Goal: Check status: Check status

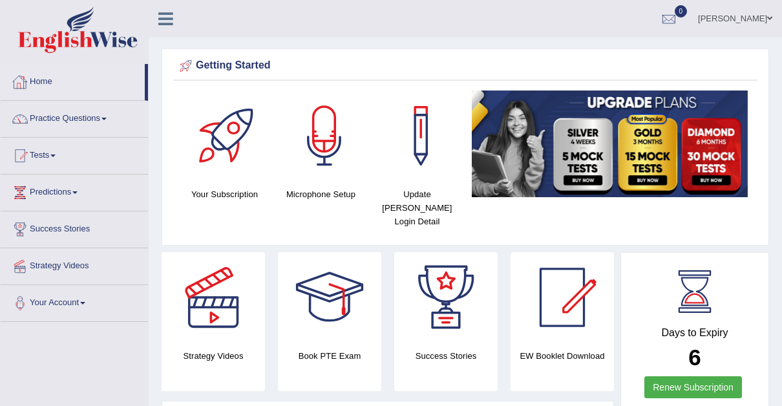
click at [41, 79] on link "Home" at bounding box center [73, 80] width 144 height 32
click at [47, 155] on link "Tests" at bounding box center [74, 154] width 147 height 32
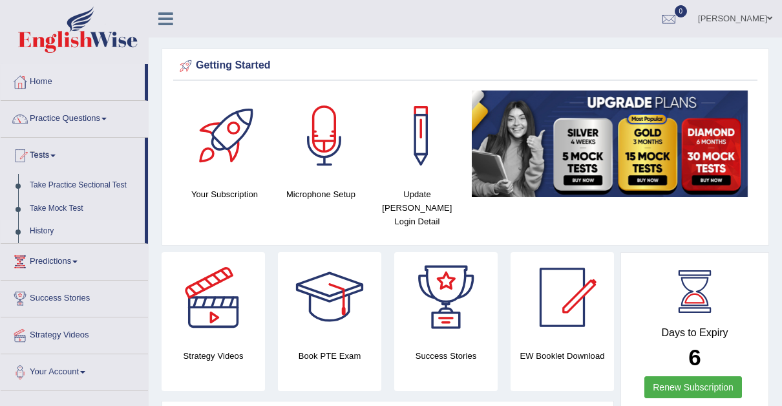
click at [42, 223] on link "History" at bounding box center [84, 231] width 121 height 23
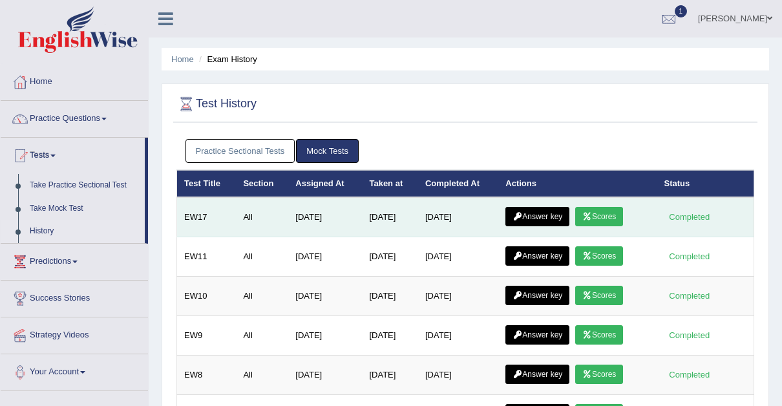
click at [600, 213] on link "Scores" at bounding box center [599, 216] width 48 height 19
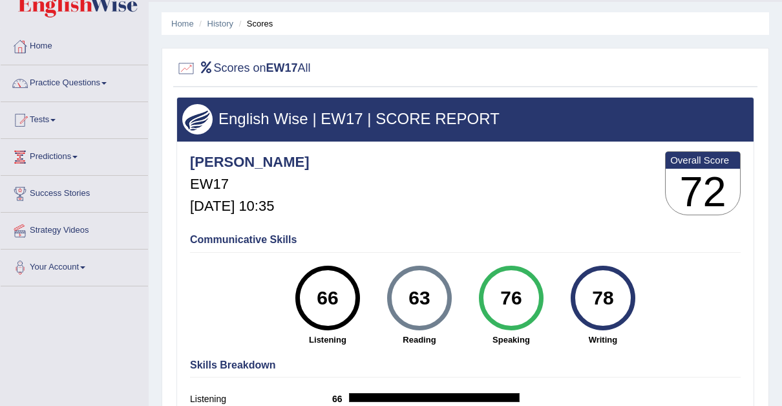
scroll to position [30, 0]
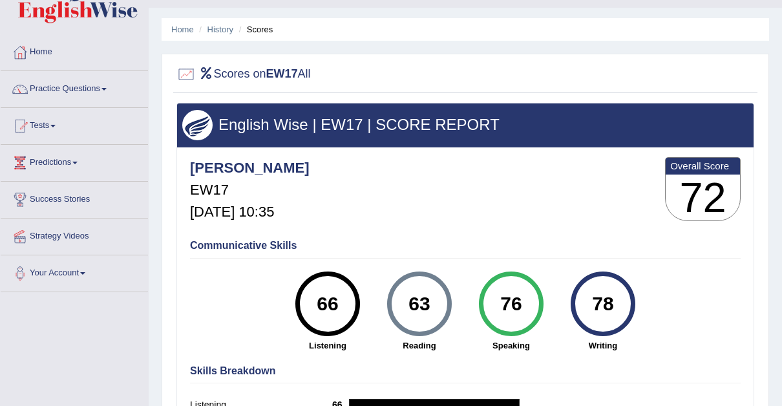
drag, startPoint x: 779, startPoint y: 200, endPoint x: 788, endPoint y: 231, distance: 32.1
click at [781, 231] on html "Toggle navigation Home Practice Questions Speaking Practice Read Aloud Repeat S…" at bounding box center [391, 173] width 782 height 406
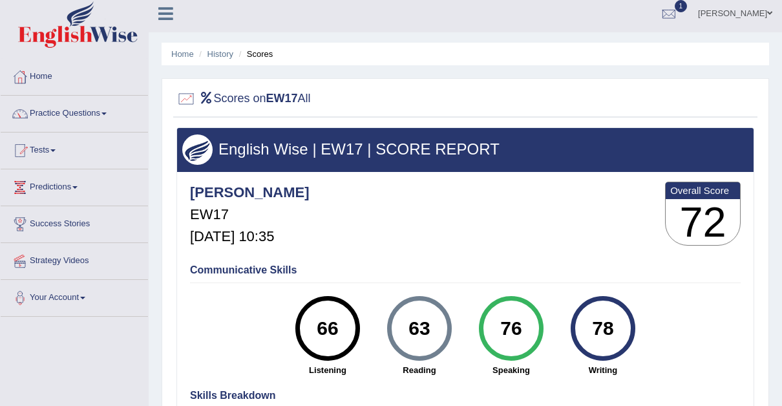
scroll to position [0, 0]
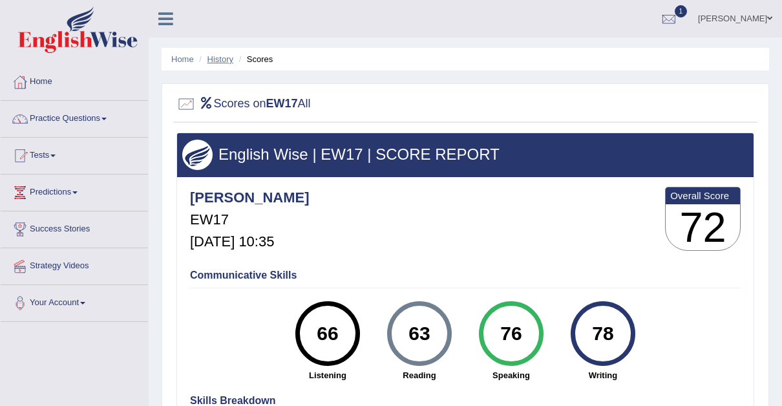
click at [217, 63] on link "History" at bounding box center [220, 59] width 26 height 10
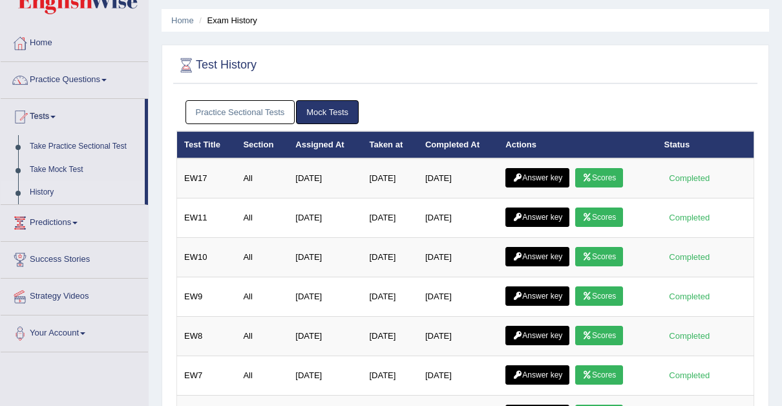
scroll to position [48, 0]
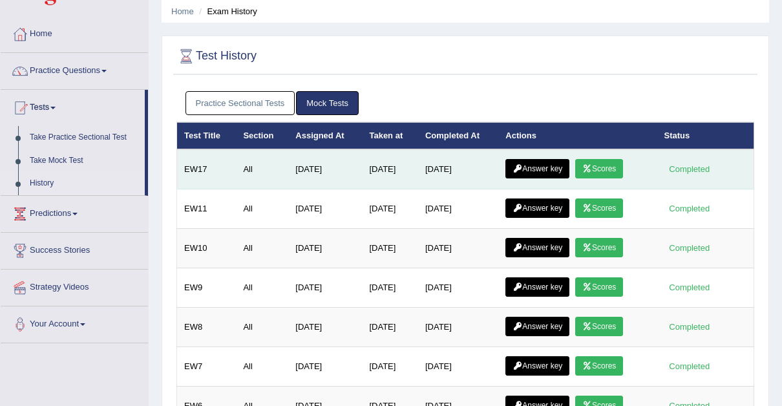
click at [535, 168] on link "Answer key" at bounding box center [537, 168] width 64 height 19
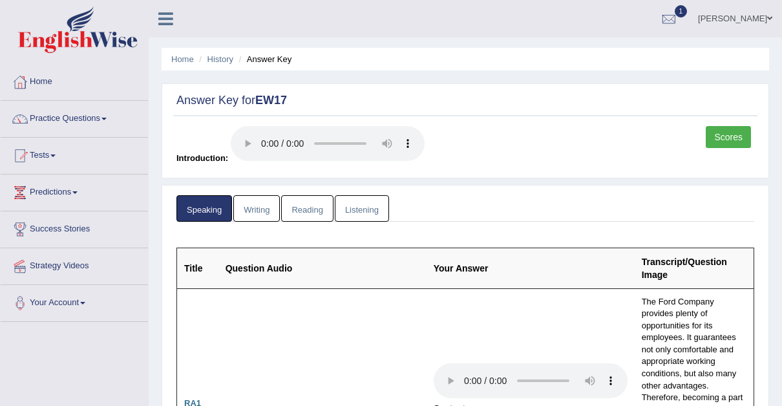
click at [299, 207] on link "Reading" at bounding box center [307, 208] width 52 height 26
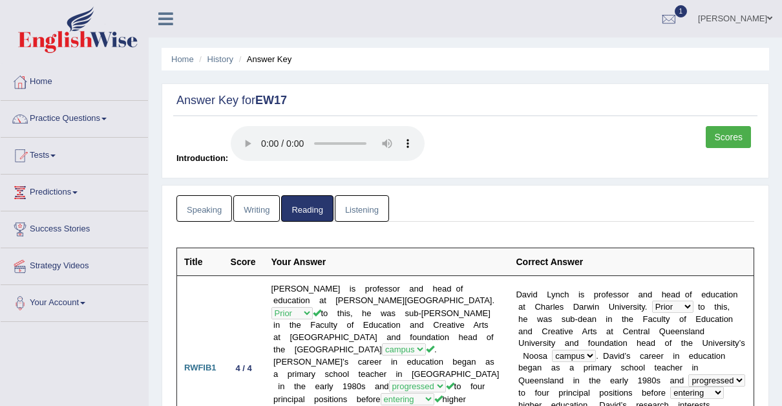
click at [357, 202] on link "Listening" at bounding box center [362, 208] width 54 height 26
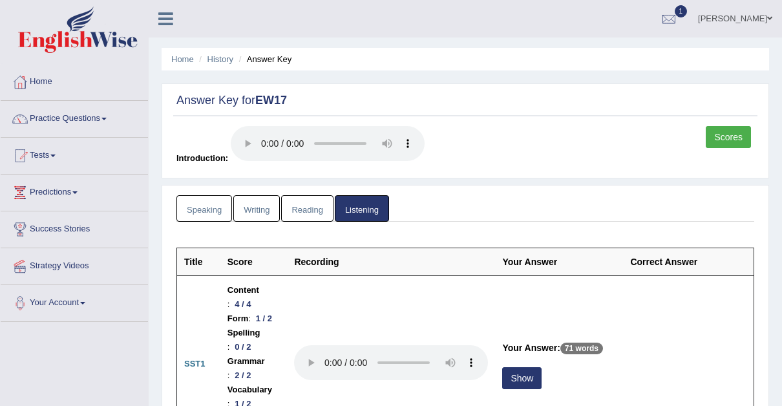
click at [198, 204] on link "Speaking" at bounding box center [204, 208] width 56 height 26
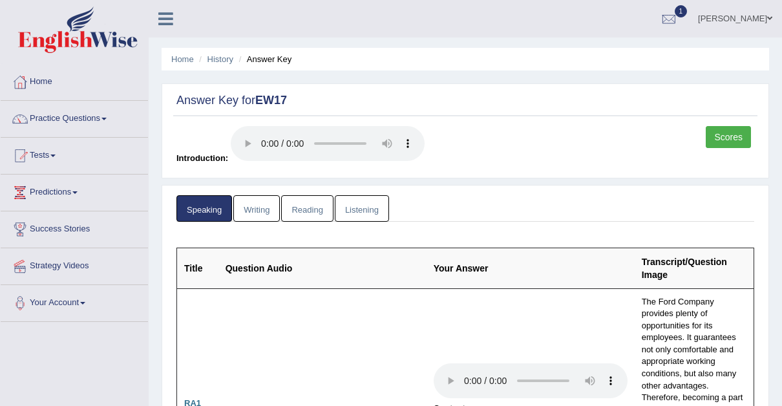
click at [260, 207] on link "Writing" at bounding box center [256, 208] width 47 height 26
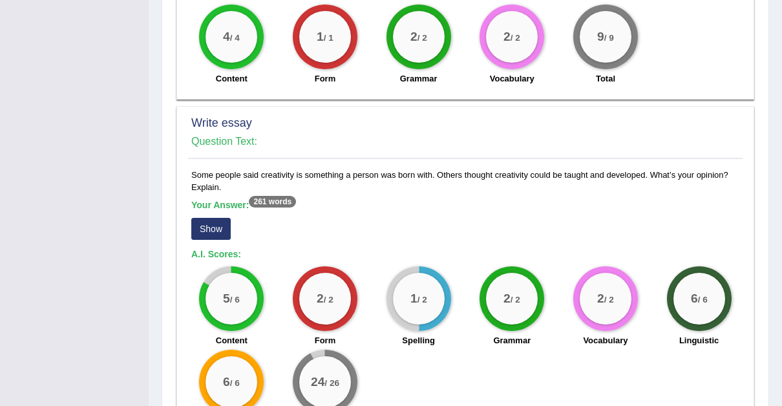
scroll to position [879, 0]
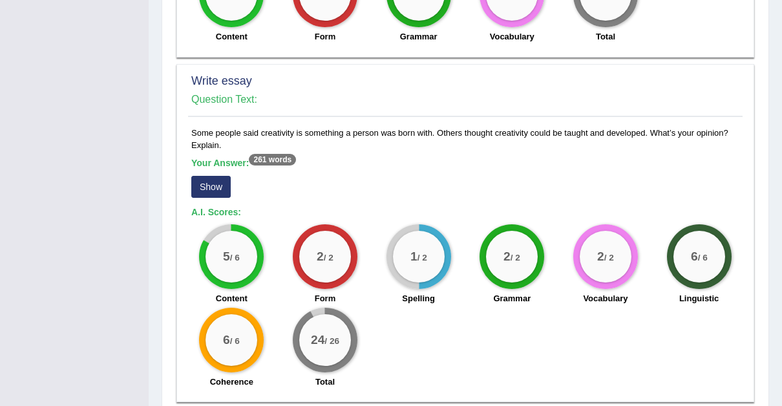
click at [260, 201] on div "Your Answer: 261 words Show" at bounding box center [465, 179] width 548 height 43
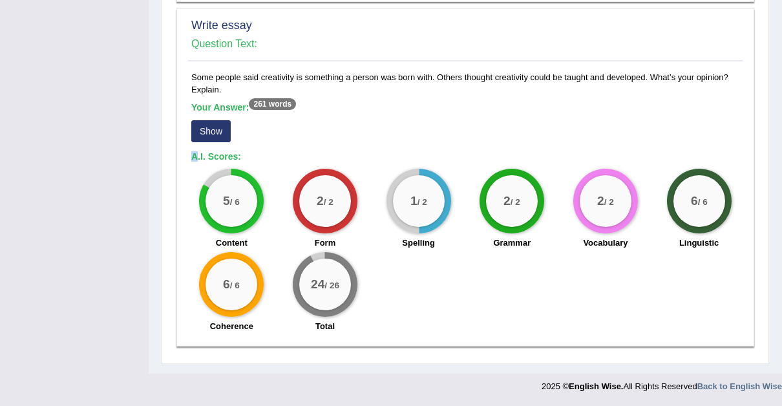
scroll to position [943, 0]
click at [249, 209] on div "5 / 6" at bounding box center [231, 201] width 52 height 52
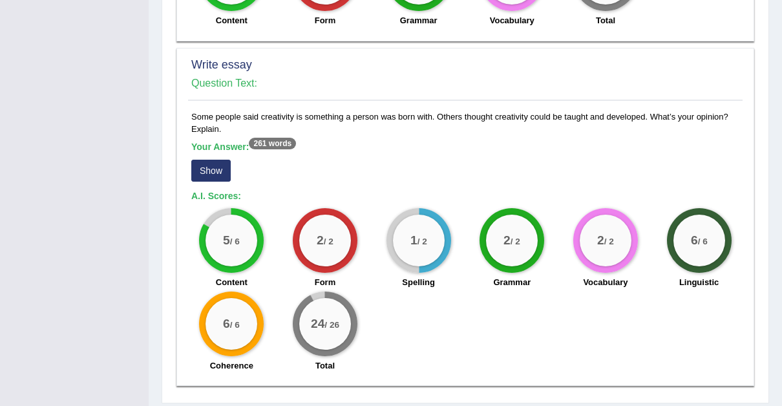
click at [258, 215] on div "5 / 6 Content" at bounding box center [232, 249] width 94 height 83
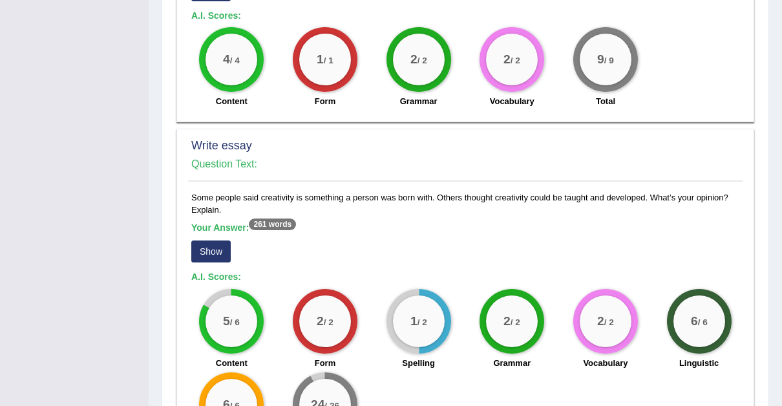
click at [257, 209] on div "Some people said creativity is something a person was born with. Others thought…" at bounding box center [465, 325] width 554 height 268
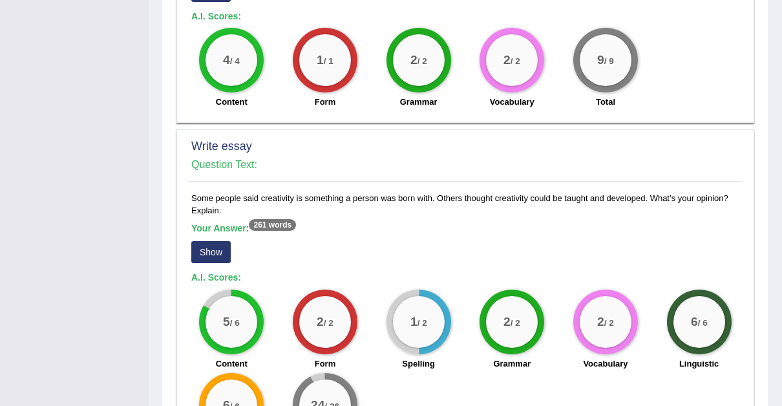
click at [364, 74] on div "1 / 1 Form" at bounding box center [326, 69] width 94 height 83
drag, startPoint x: 364, startPoint y: 74, endPoint x: 688, endPoint y: 71, distance: 323.1
click at [688, 71] on div "4 / 4 Content 1 / 1 Form 2 / 2 Grammar 2 / 2 Vocabulary 9 / 9 Total" at bounding box center [465, 69] width 561 height 83
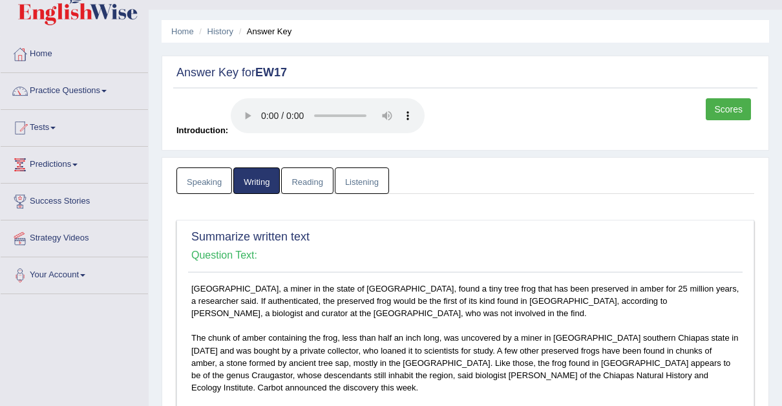
scroll to position [0, 0]
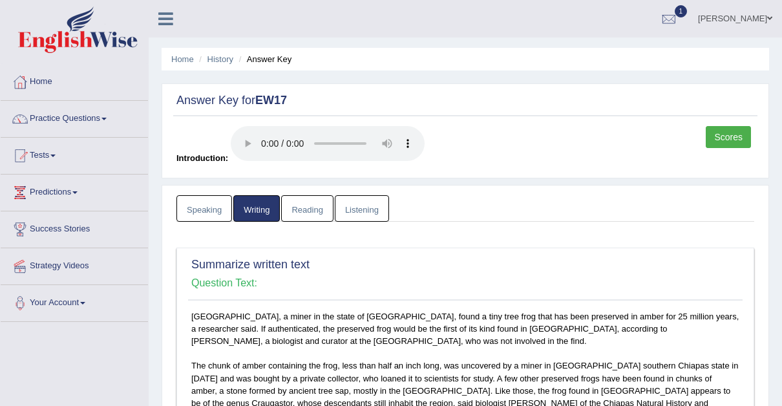
click at [728, 136] on link "Scores" at bounding box center [728, 137] width 45 height 22
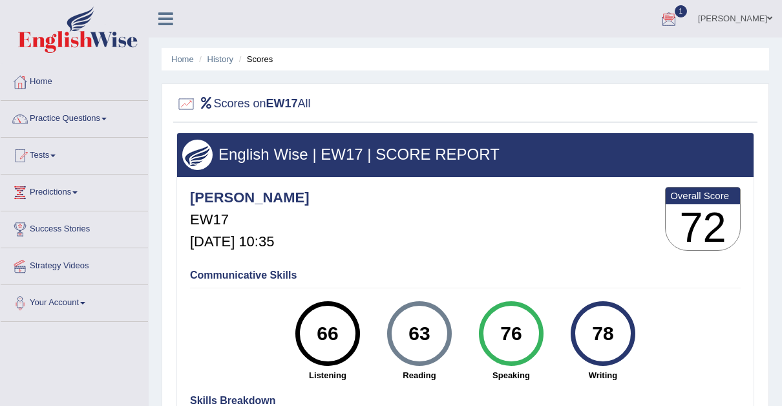
click at [659, 16] on div at bounding box center [668, 19] width 19 height 19
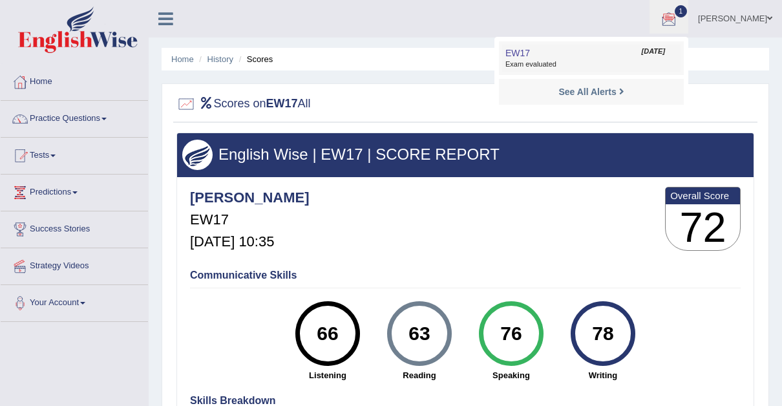
click at [512, 52] on link "EW17 Sep 28, 2025 Exam evaluated" at bounding box center [591, 58] width 178 height 27
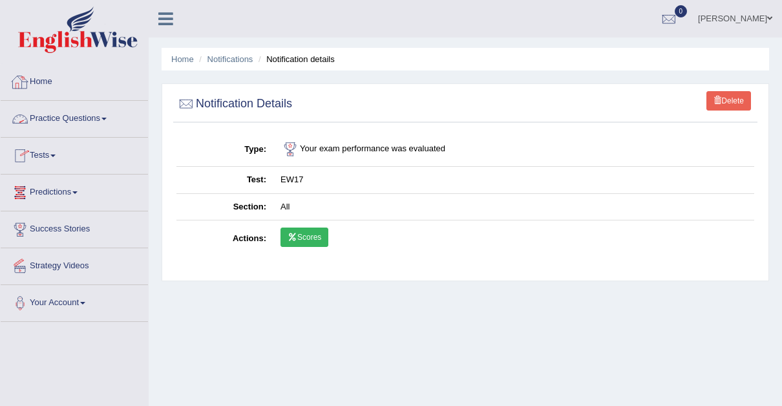
click at [42, 81] on link "Home" at bounding box center [74, 80] width 147 height 32
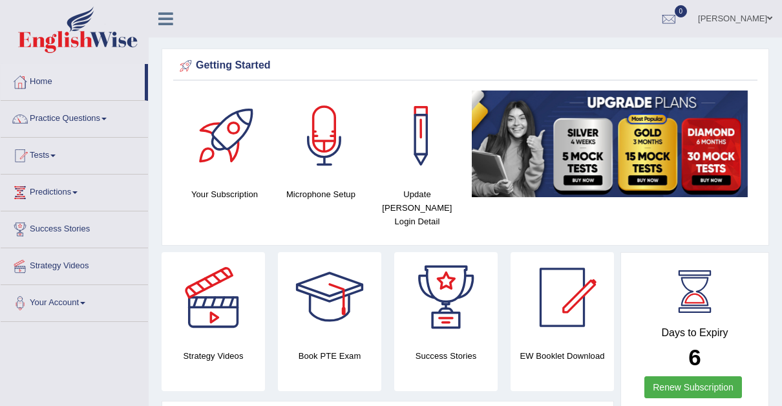
click at [767, 17] on span at bounding box center [769, 18] width 5 height 8
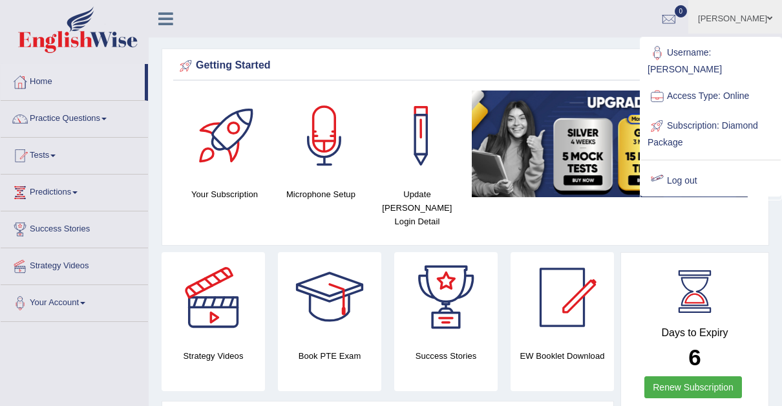
click at [676, 166] on link "Log out" at bounding box center [711, 181] width 140 height 30
